Goal: Find contact information: Find contact information

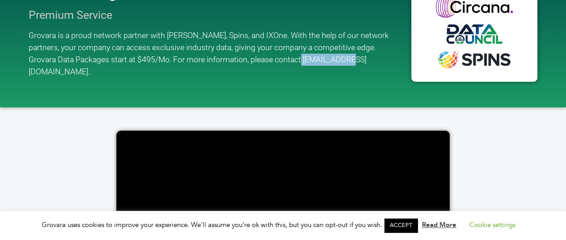
scroll to position [1295, 0]
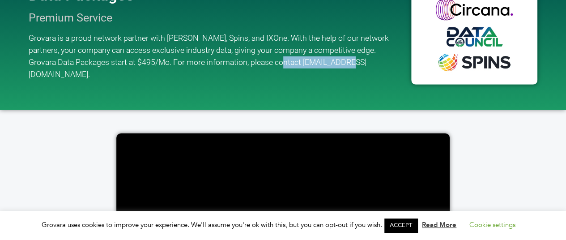
drag, startPoint x: 331, startPoint y: 60, endPoint x: 256, endPoint y: 58, distance: 75.2
click at [256, 58] on p "Grovara is a proud network partner with [PERSON_NAME], Spins, and IXOne. With t…" at bounding box center [216, 56] width 374 height 48
copy span "[EMAIL_ADDRESS][DOMAIN_NAME]."
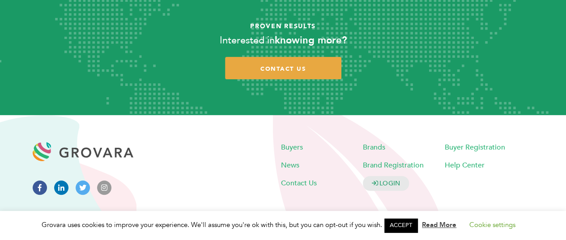
scroll to position [1839, 0]
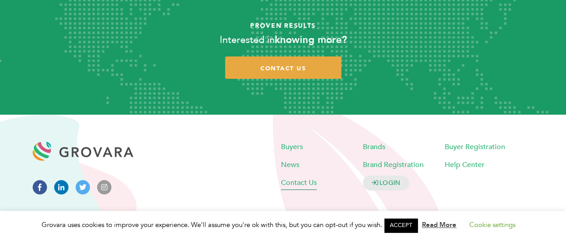
drag, startPoint x: 308, startPoint y: 169, endPoint x: 326, endPoint y: 171, distance: 18.0
click at [308, 178] on span "Contact Us" at bounding box center [299, 183] width 36 height 10
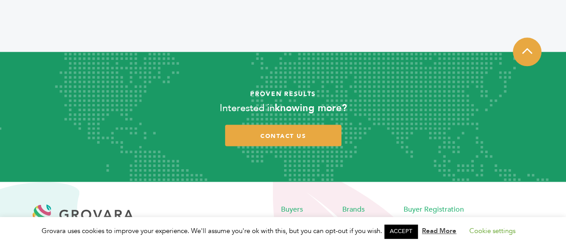
scroll to position [611, 0]
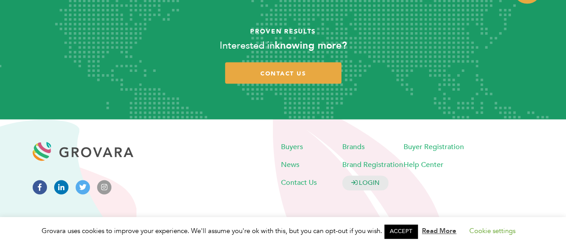
drag, startPoint x: 40, startPoint y: 186, endPoint x: 55, endPoint y: 186, distance: 14.8
click at [41, 186] on icon at bounding box center [40, 187] width 14 height 14
